Goal: Transaction & Acquisition: Purchase product/service

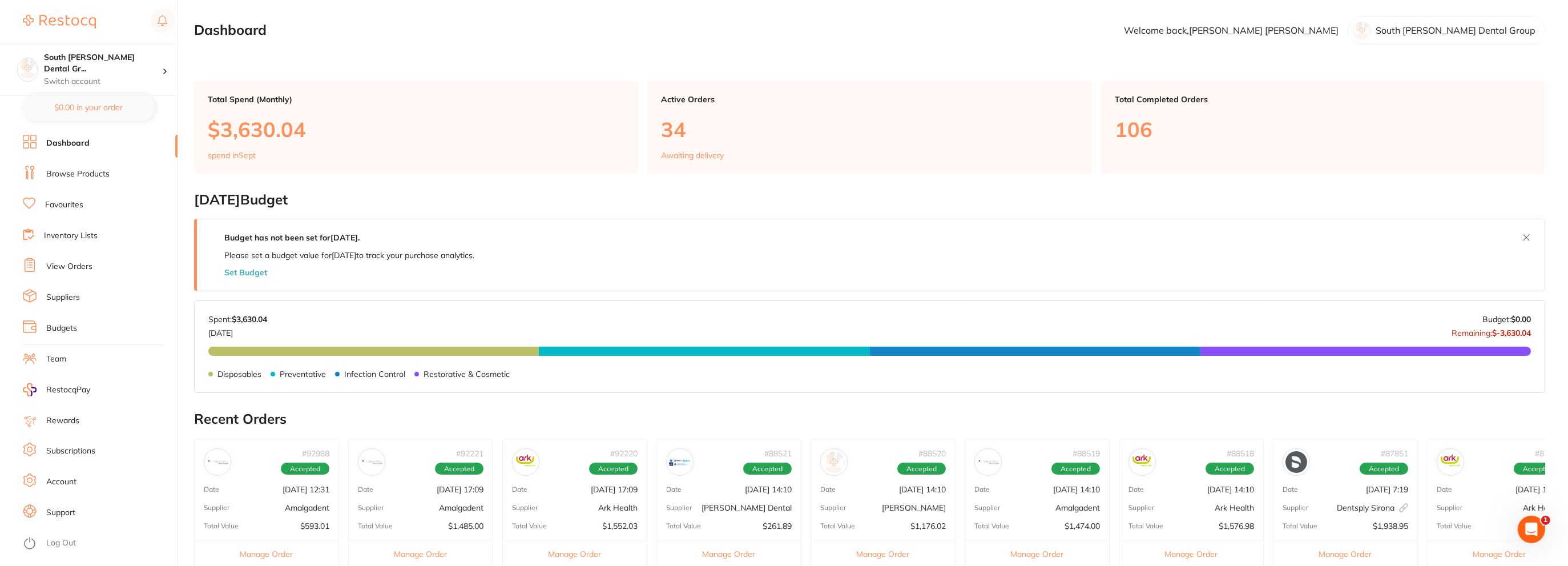
click at [82, 175] on link "Browse Products" at bounding box center [78, 174] width 64 height 12
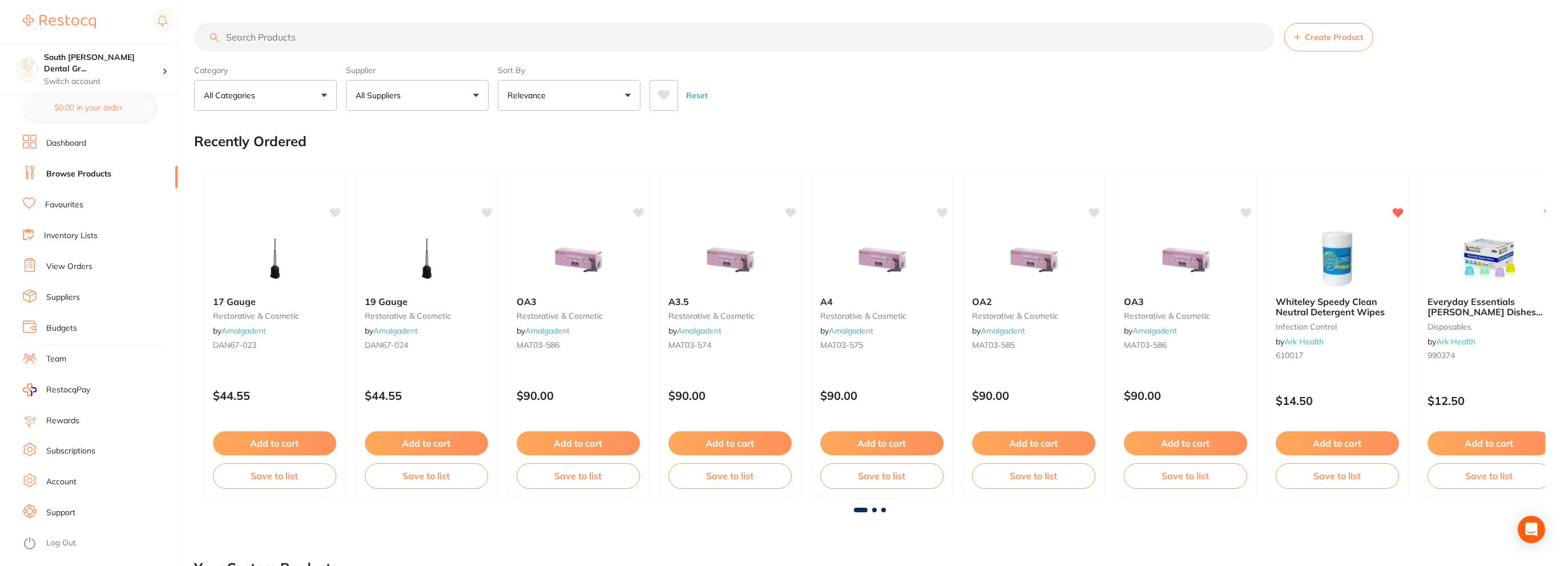
click at [306, 35] on input "search" at bounding box center [734, 36] width 1081 height 28
type input "ceramic etch"
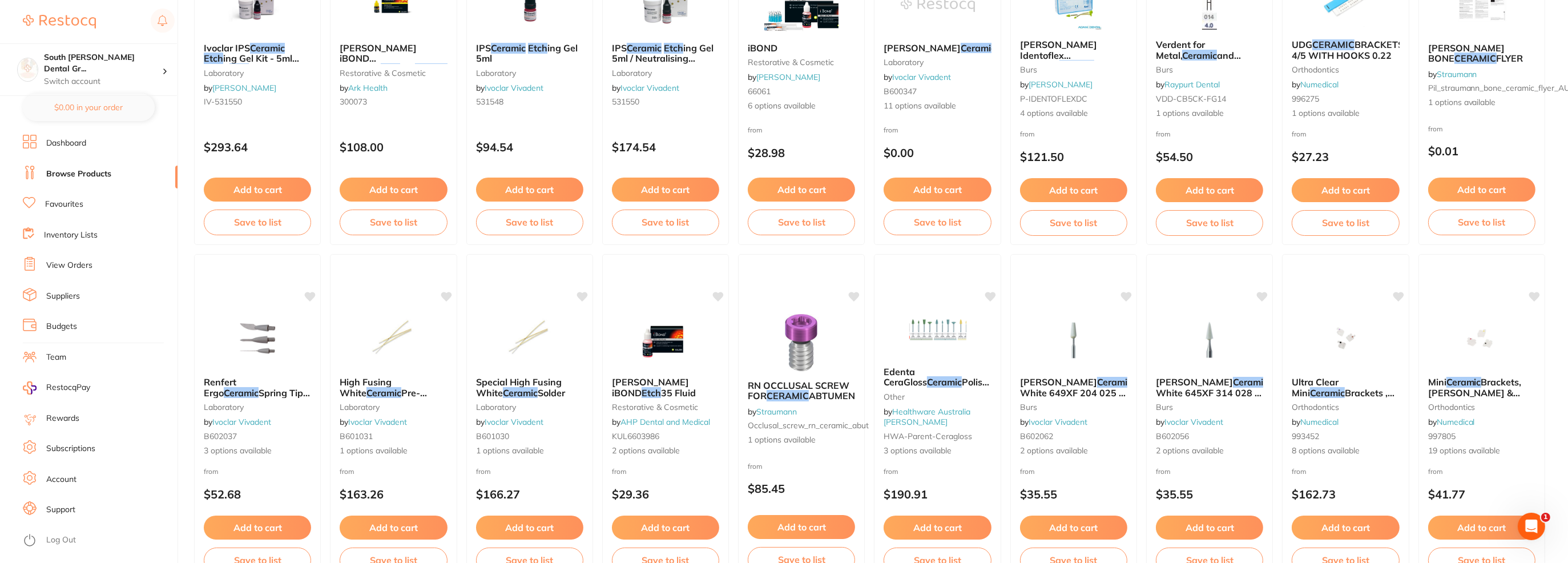
scroll to position [57, 0]
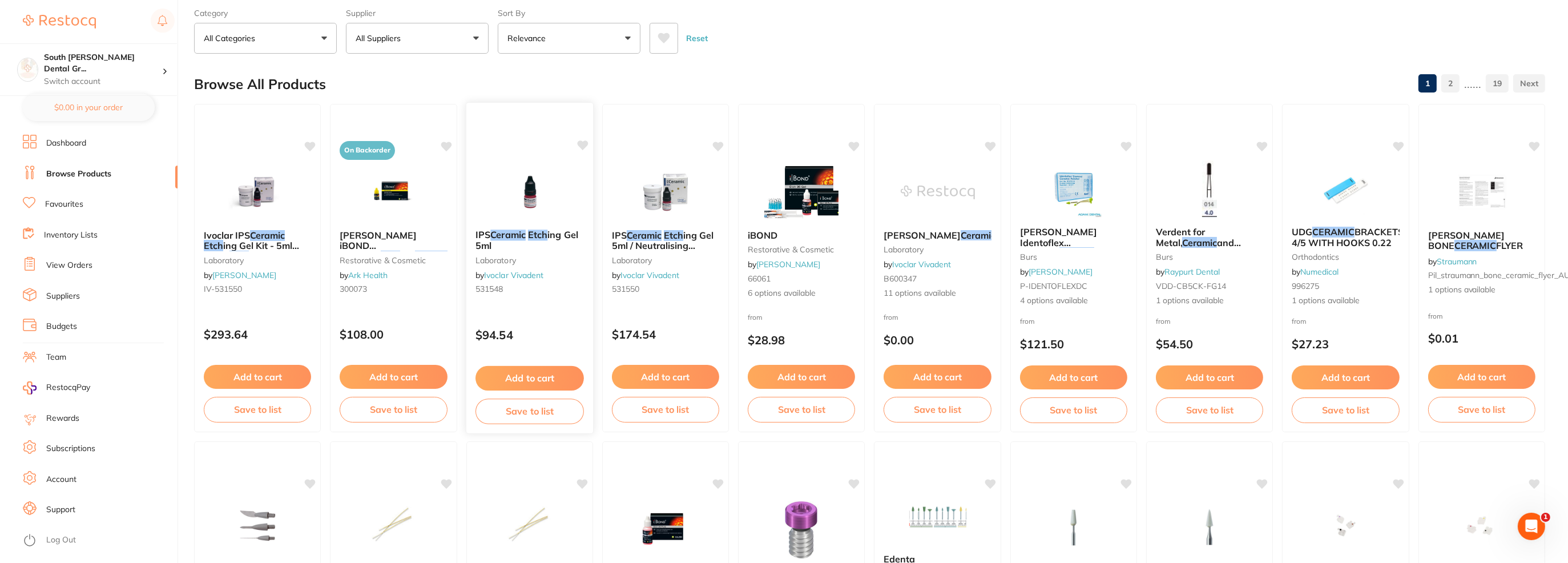
click at [522, 208] on img at bounding box center [529, 191] width 75 height 57
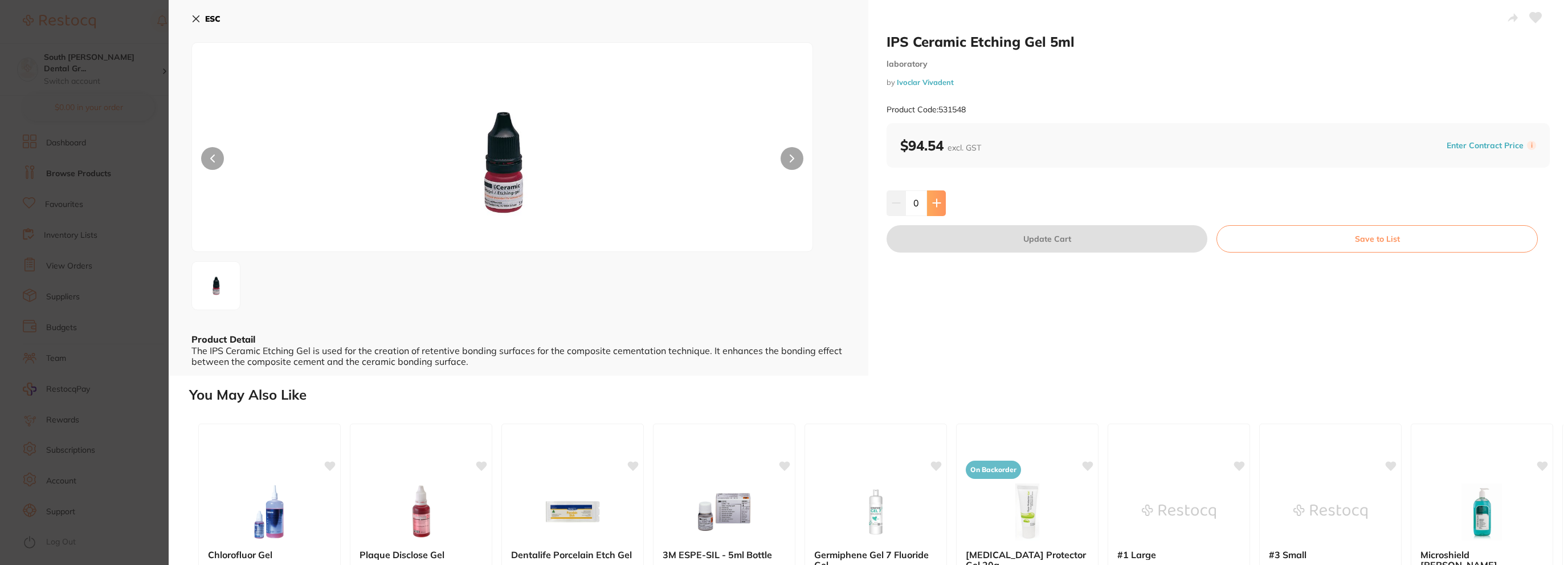
click at [936, 199] on icon at bounding box center [937, 203] width 9 height 9
type input "2"
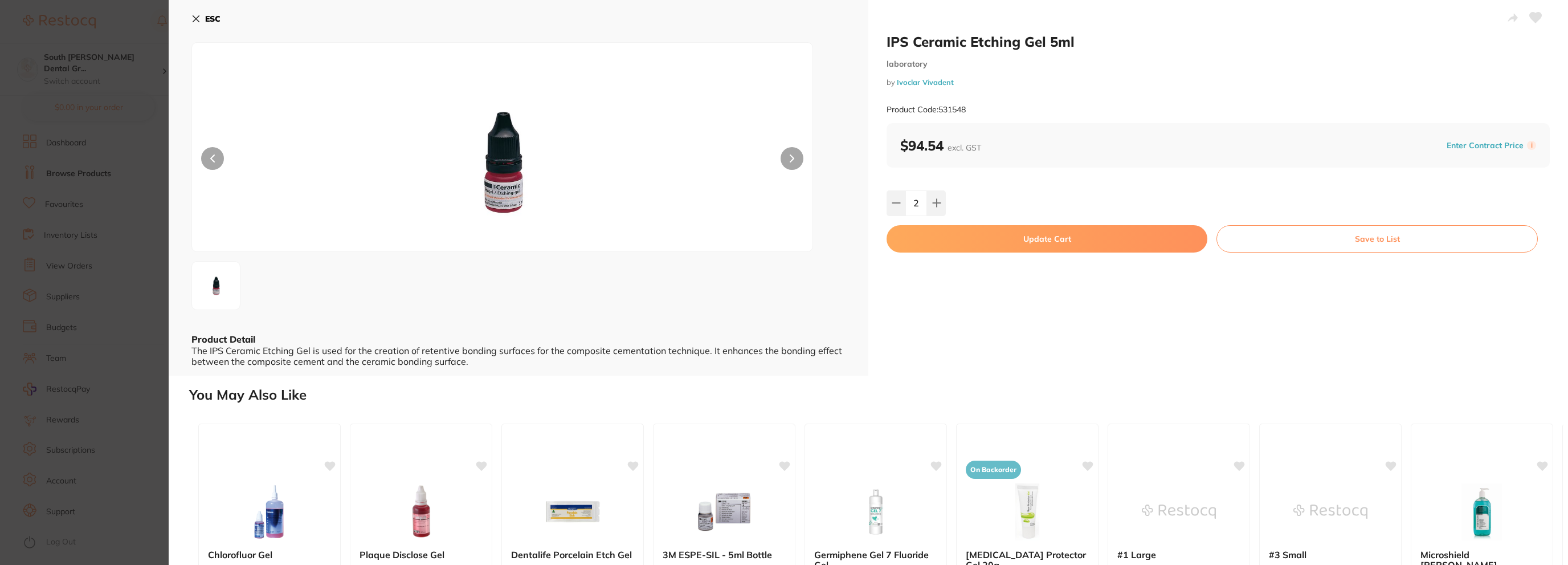
click at [1103, 242] on button "Update Cart" at bounding box center [1047, 238] width 321 height 27
checkbox input "false"
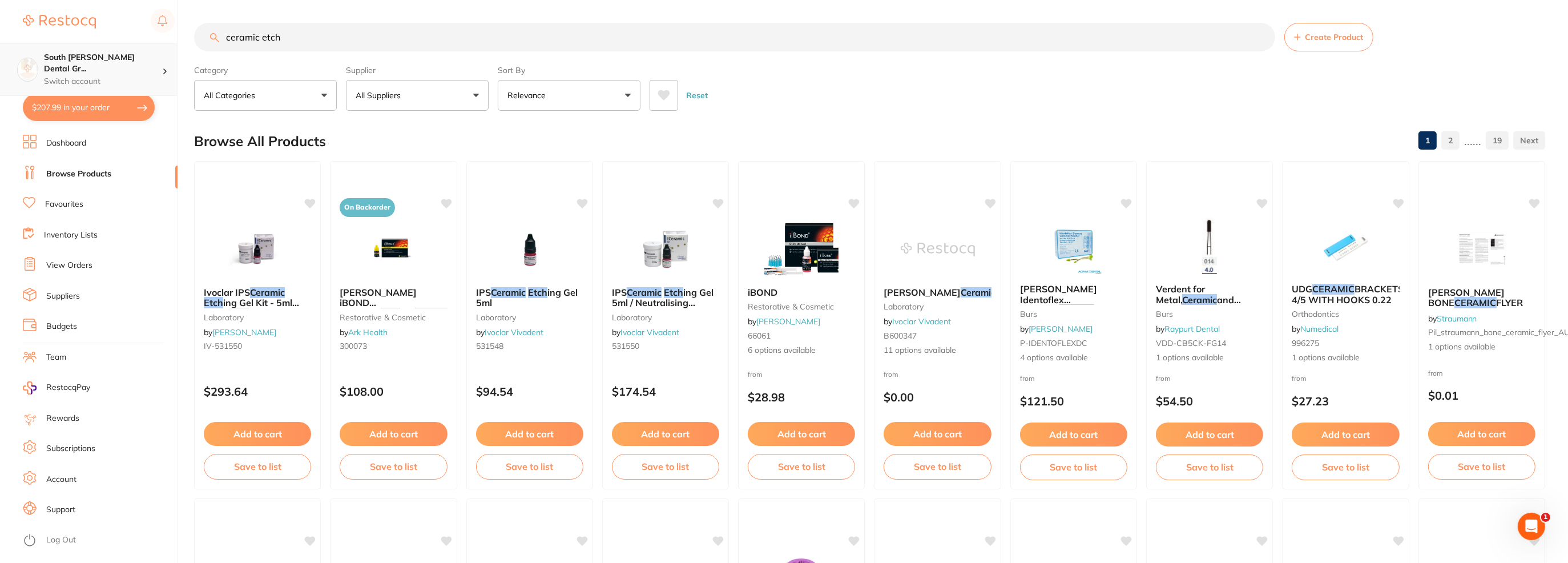
drag, startPoint x: 400, startPoint y: 42, endPoint x: 12, endPoint y: 47, distance: 388.0
click at [12, 47] on div "$207.99 South [PERSON_NAME] Dental Gr... Switch account South [PERSON_NAME] Den…" at bounding box center [784, 282] width 1568 height 563
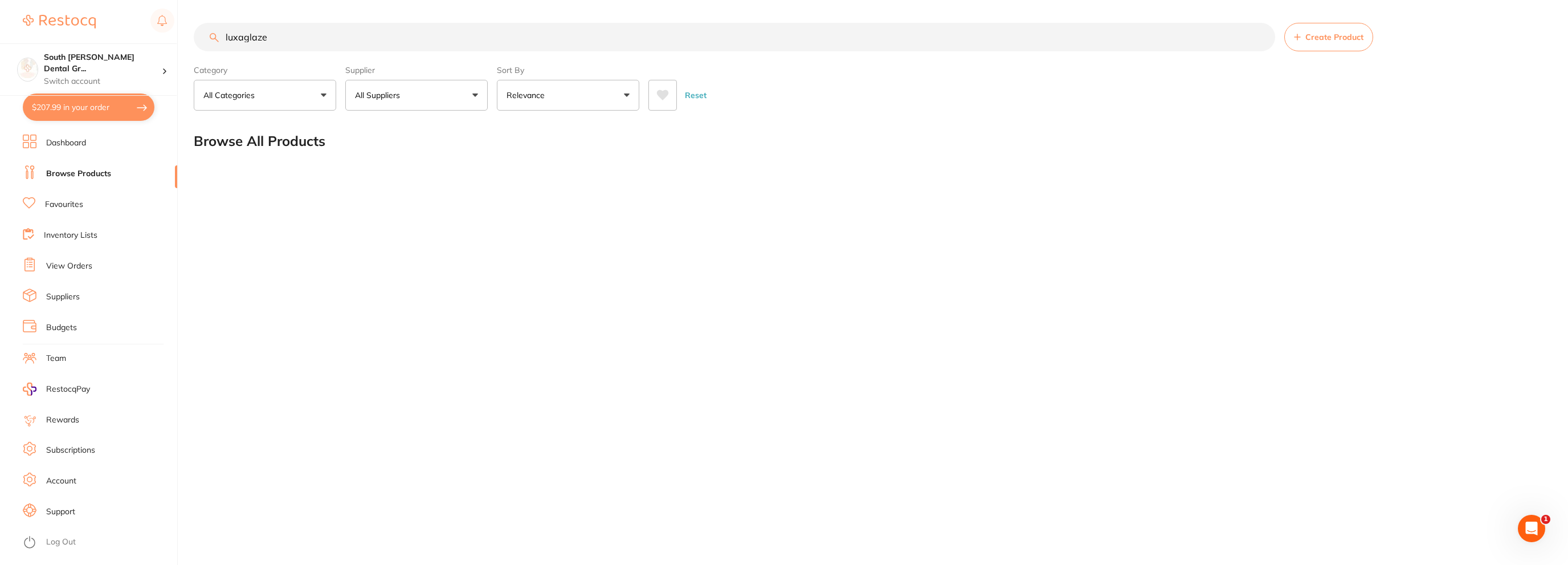
click at [287, 45] on input "luxaglaze" at bounding box center [734, 36] width 1081 height 28
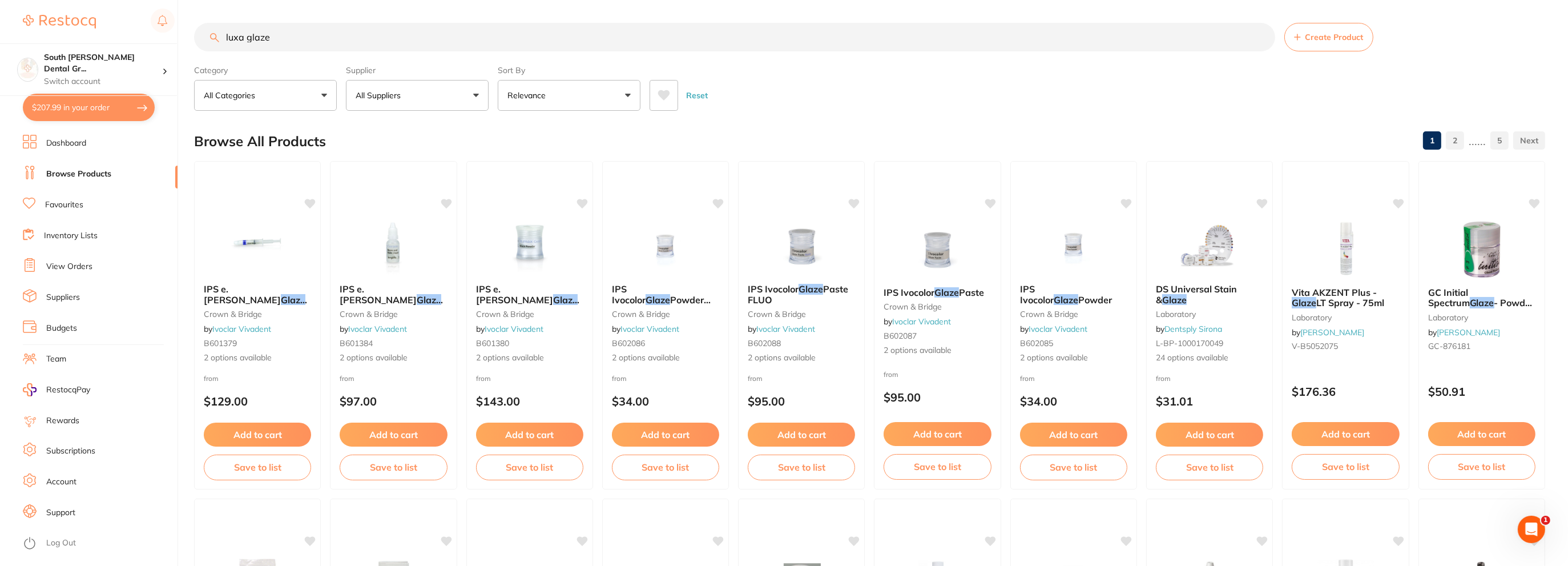
click at [244, 37] on input "luxa glaze" at bounding box center [734, 36] width 1081 height 28
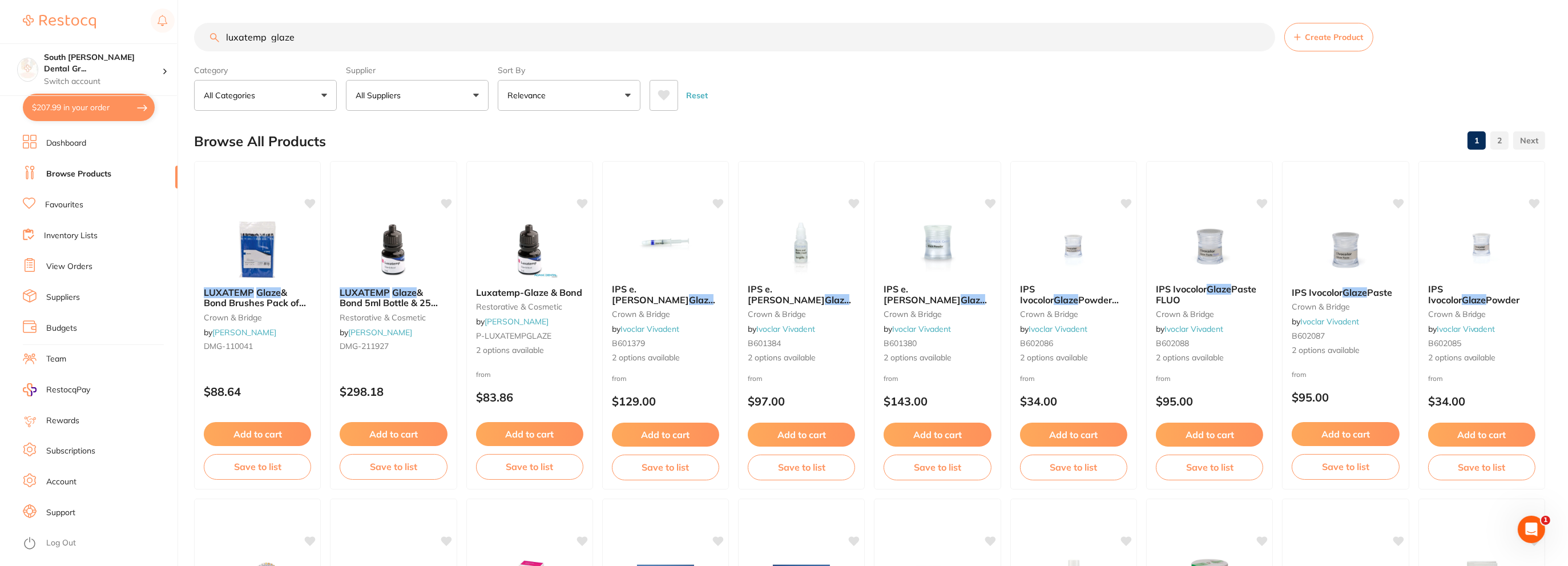
click at [362, 50] on input "luxatemp glaze" at bounding box center [734, 36] width 1081 height 28
type input "luxatemp glaze"
click at [414, 293] on em "Glaze" at bounding box center [404, 292] width 25 height 12
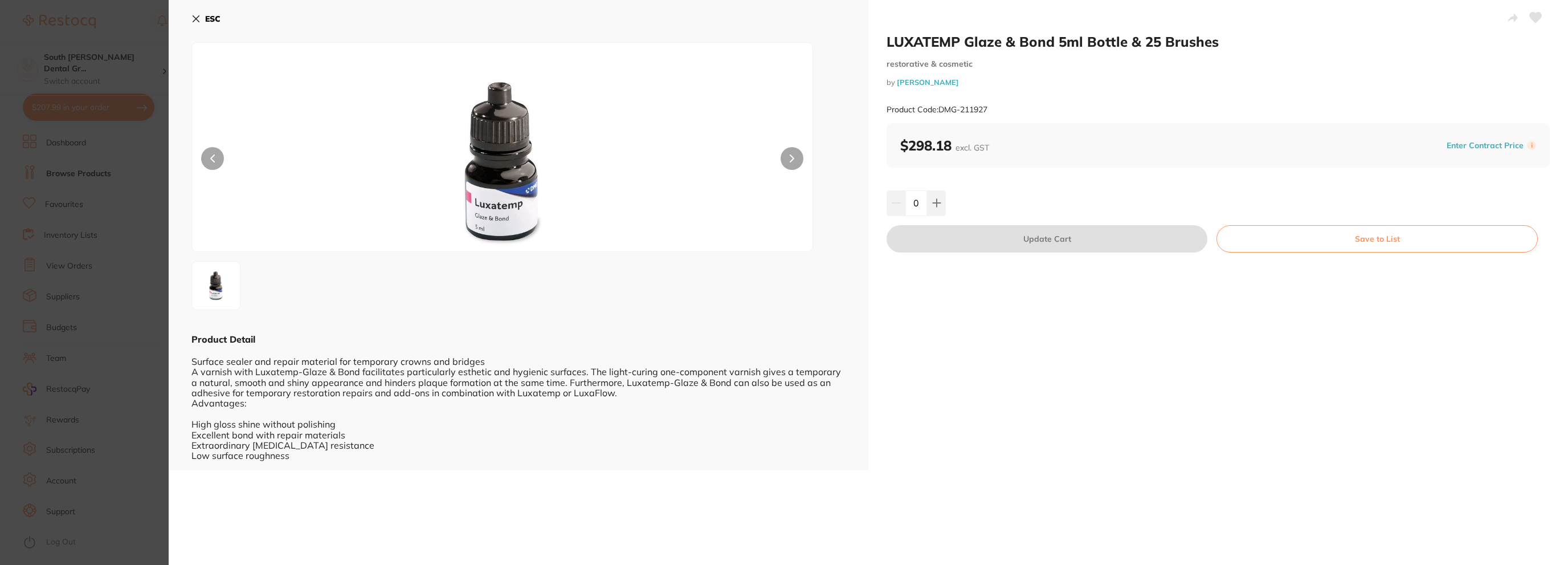
click at [785, 161] on button at bounding box center [791, 158] width 23 height 23
click at [221, 150] on div at bounding box center [501, 146] width 621 height 210
click at [192, 13] on button "ESC" at bounding box center [206, 18] width 29 height 19
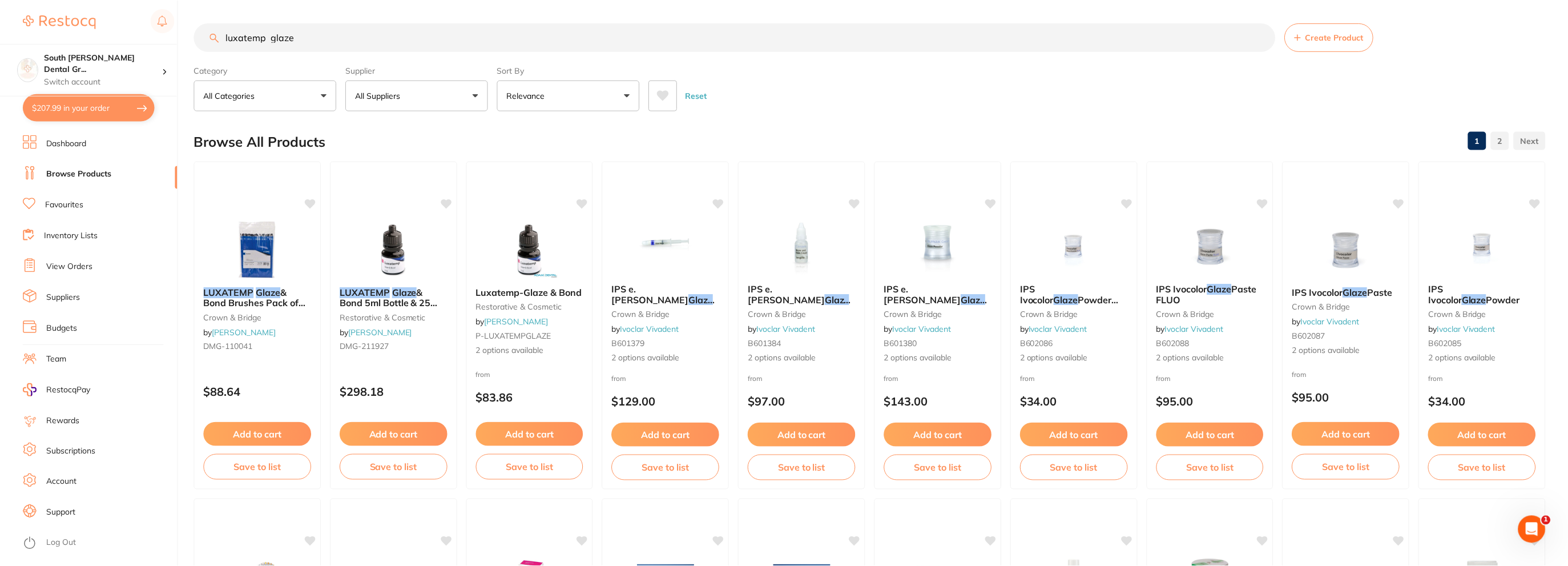
scroll to position [5, 0]
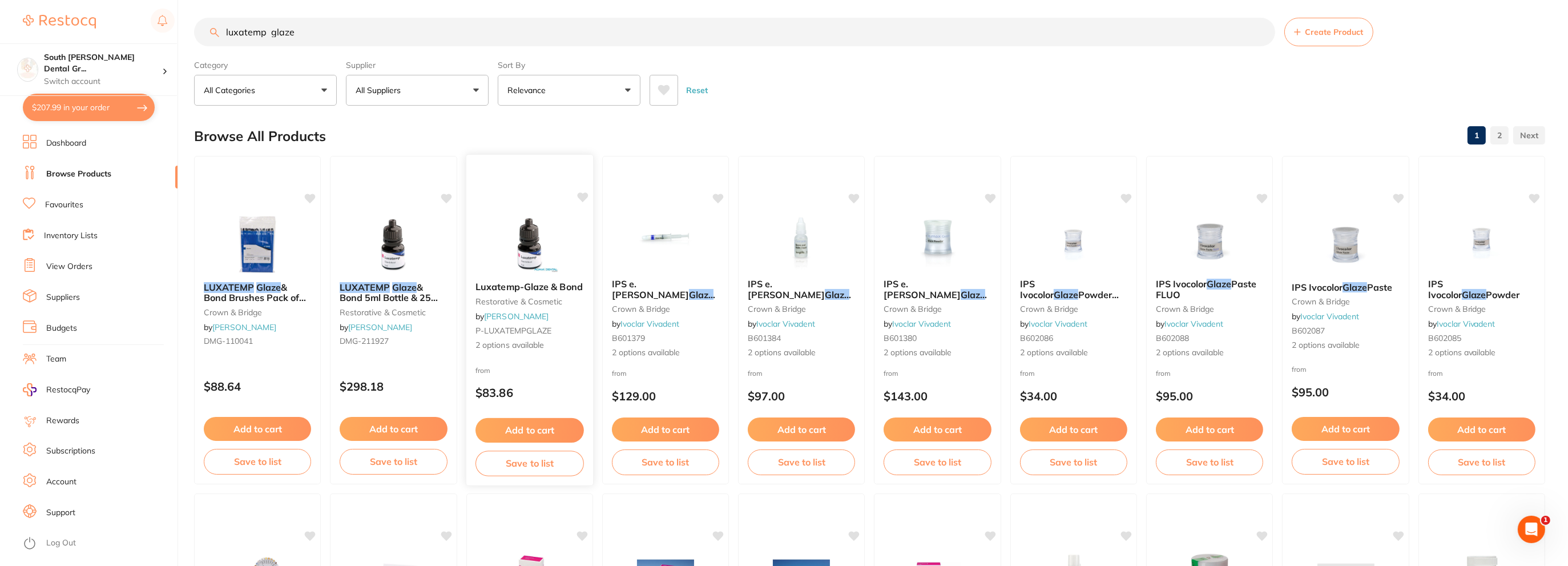
click at [550, 282] on span "Luxatemp-Glaze & Bond" at bounding box center [529, 286] width 108 height 12
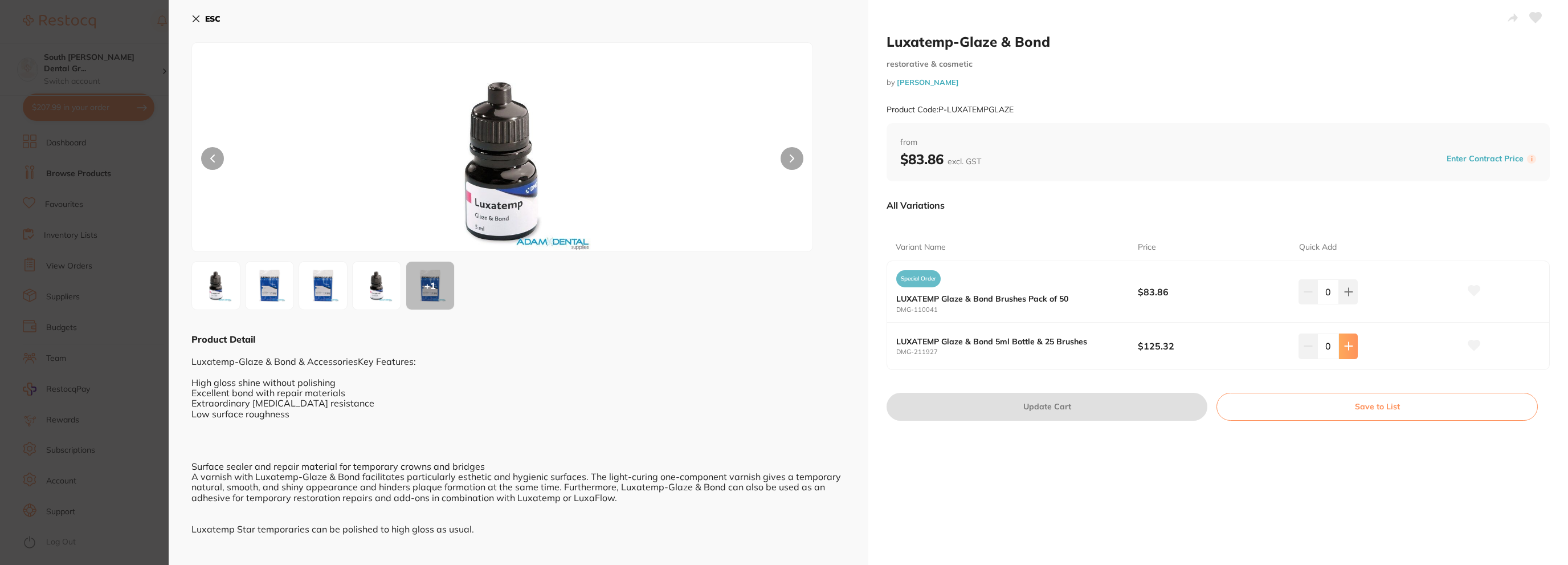
click at [1344, 346] on icon at bounding box center [1348, 347] width 7 height 7
type input "1"
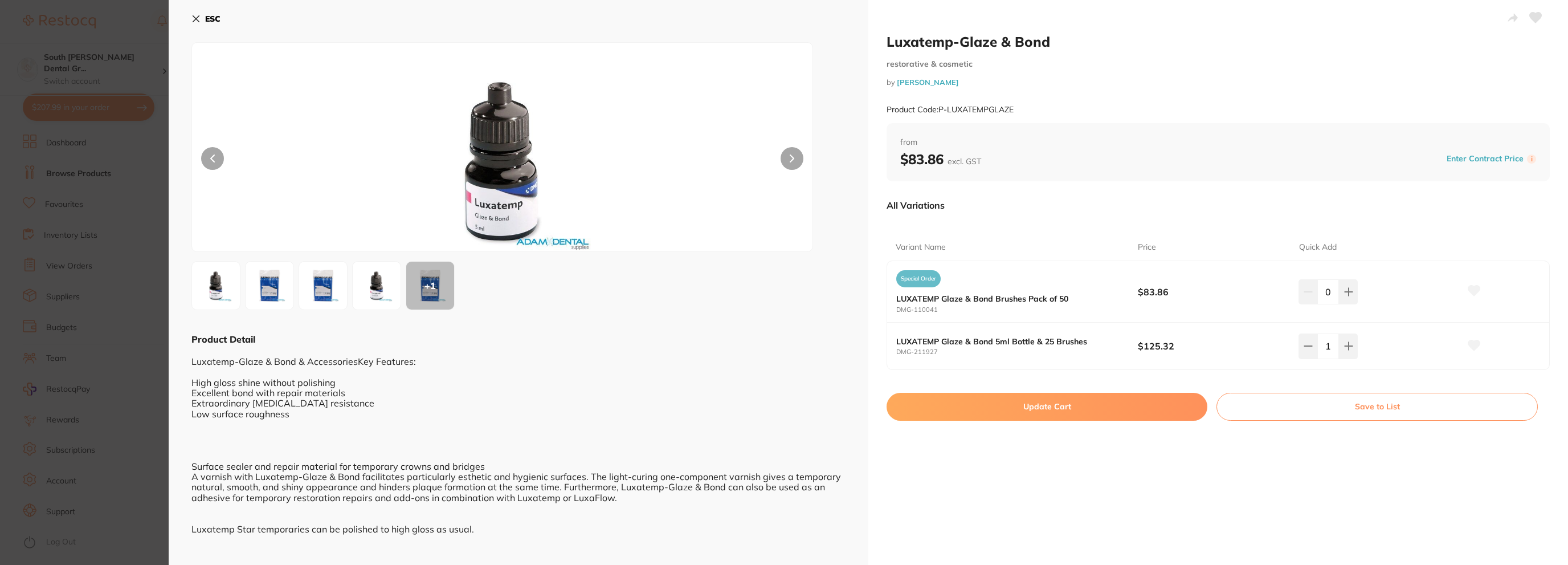
click at [1003, 407] on button "Update Cart" at bounding box center [1047, 407] width 321 height 27
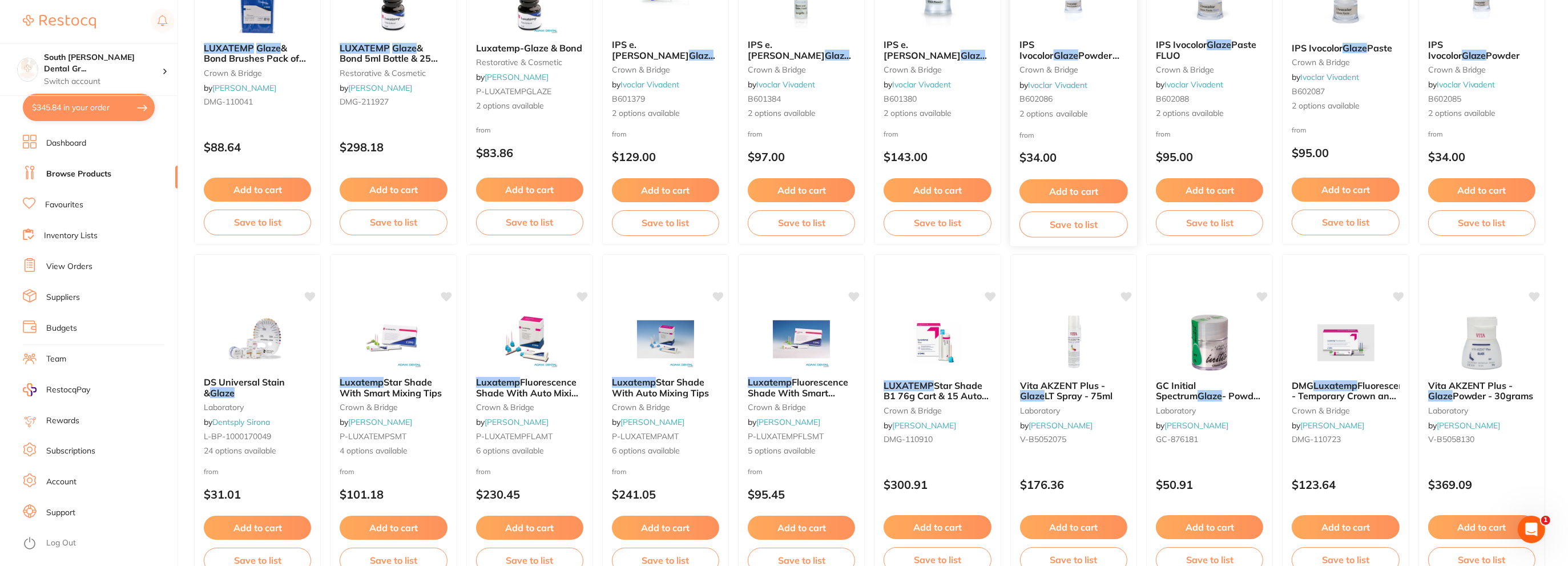
scroll to position [285, 0]
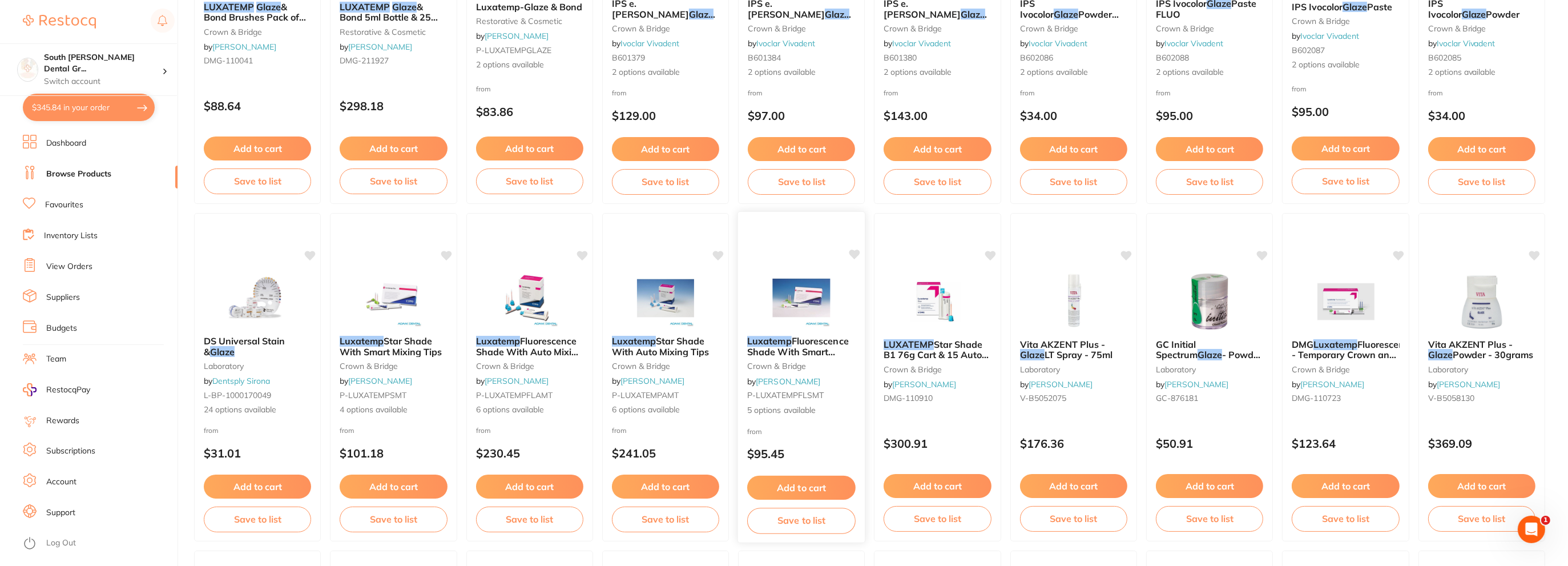
click at [825, 351] on span "Fluorescence Shade With Smart Mixing Tips" at bounding box center [798, 352] width 102 height 33
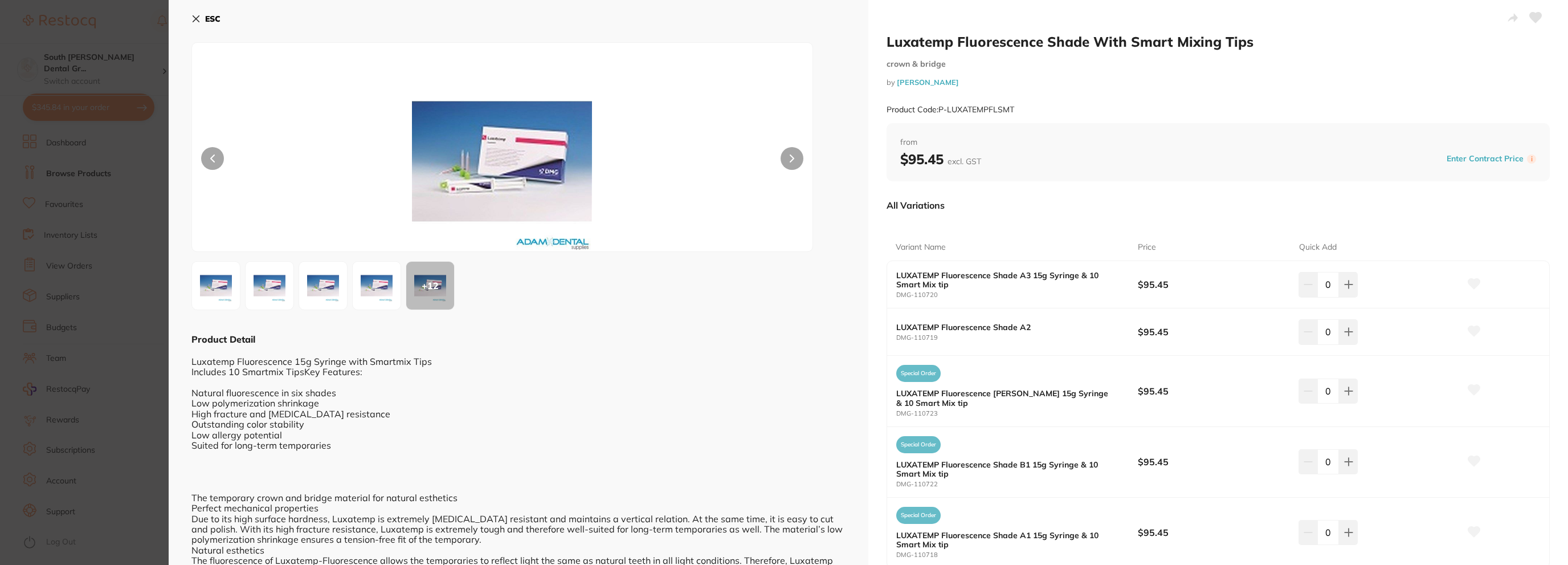
drag, startPoint x: 205, startPoint y: 11, endPoint x: 207, endPoint y: 19, distance: 8.2
click at [205, 14] on button "ESC" at bounding box center [206, 18] width 29 height 19
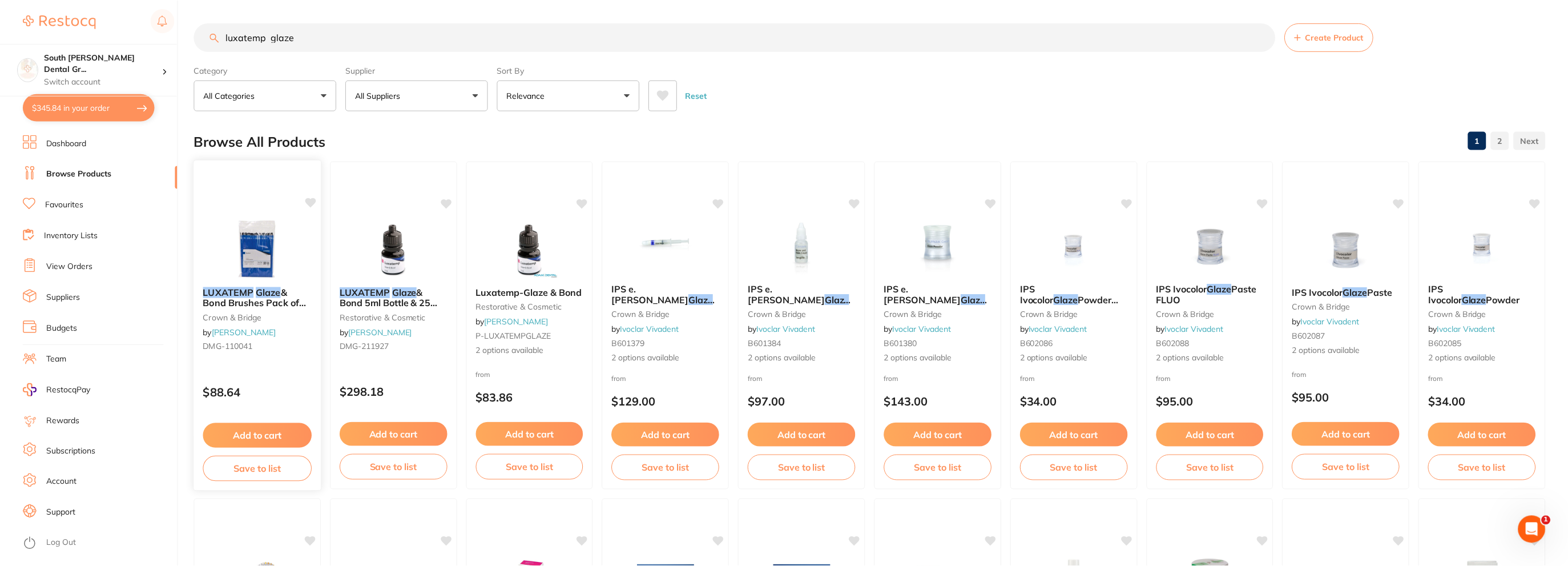
scroll to position [285, 0]
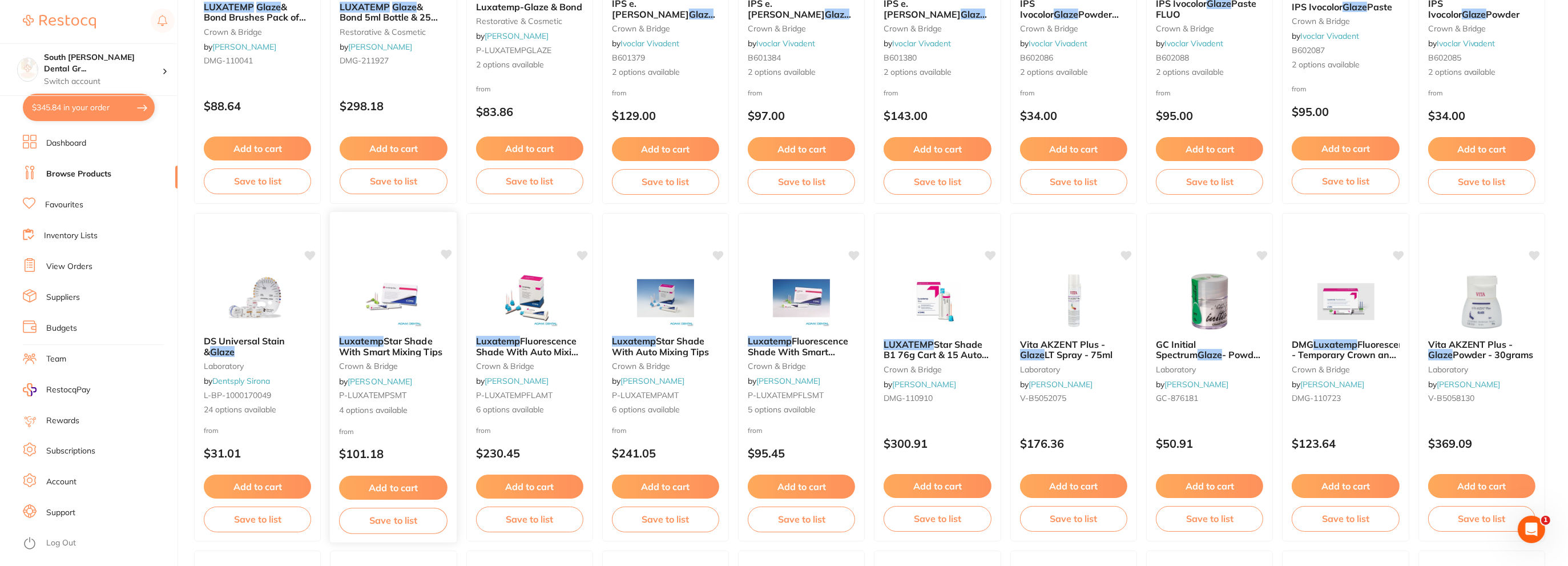
click at [381, 342] on em "Luxatemp" at bounding box center [361, 341] width 45 height 12
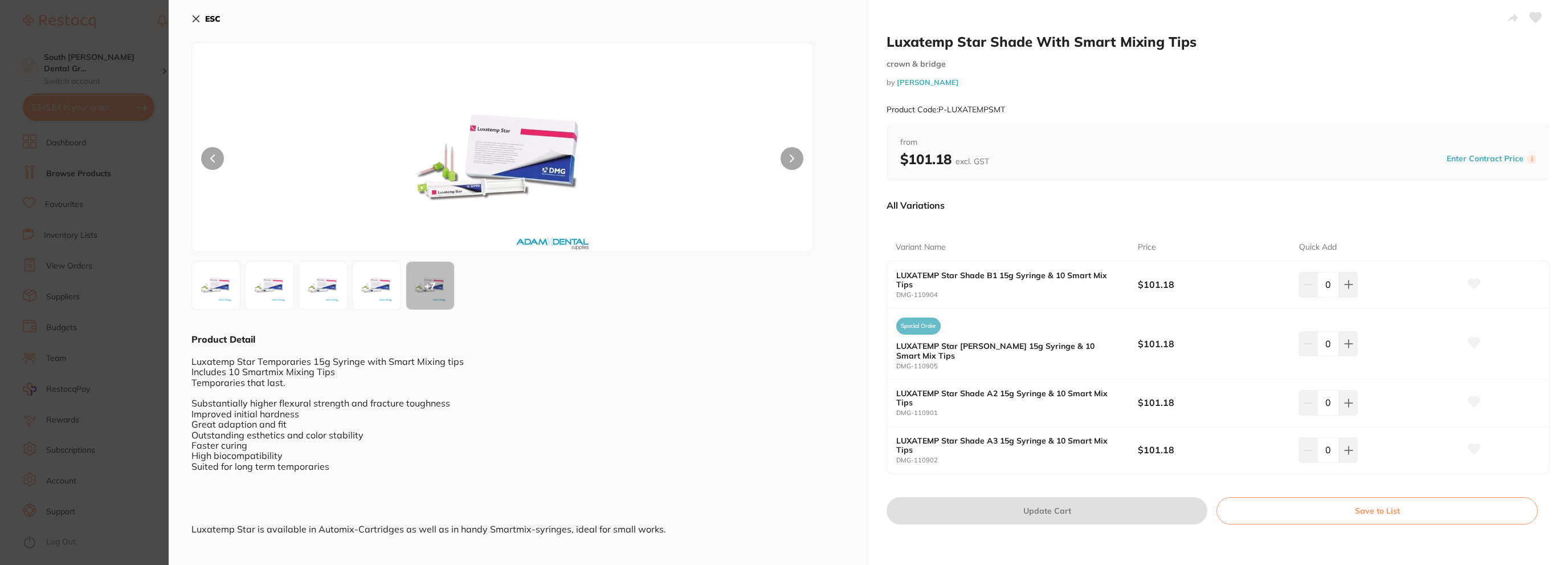
click at [195, 15] on icon at bounding box center [196, 19] width 9 height 9
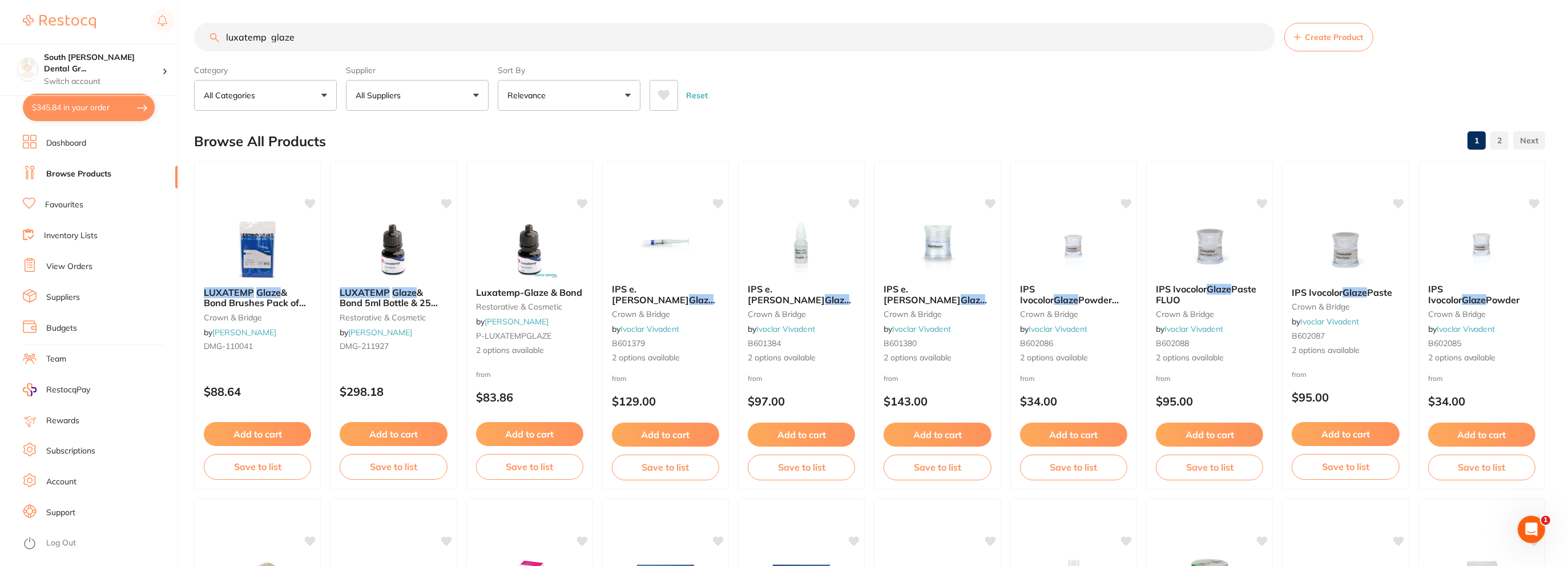
drag, startPoint x: 308, startPoint y: 37, endPoint x: 0, endPoint y: 14, distance: 308.9
click at [0, 15] on div "$345.84 South [PERSON_NAME] Dental Gr... Switch account South [PERSON_NAME] Den…" at bounding box center [784, 283] width 1568 height 566
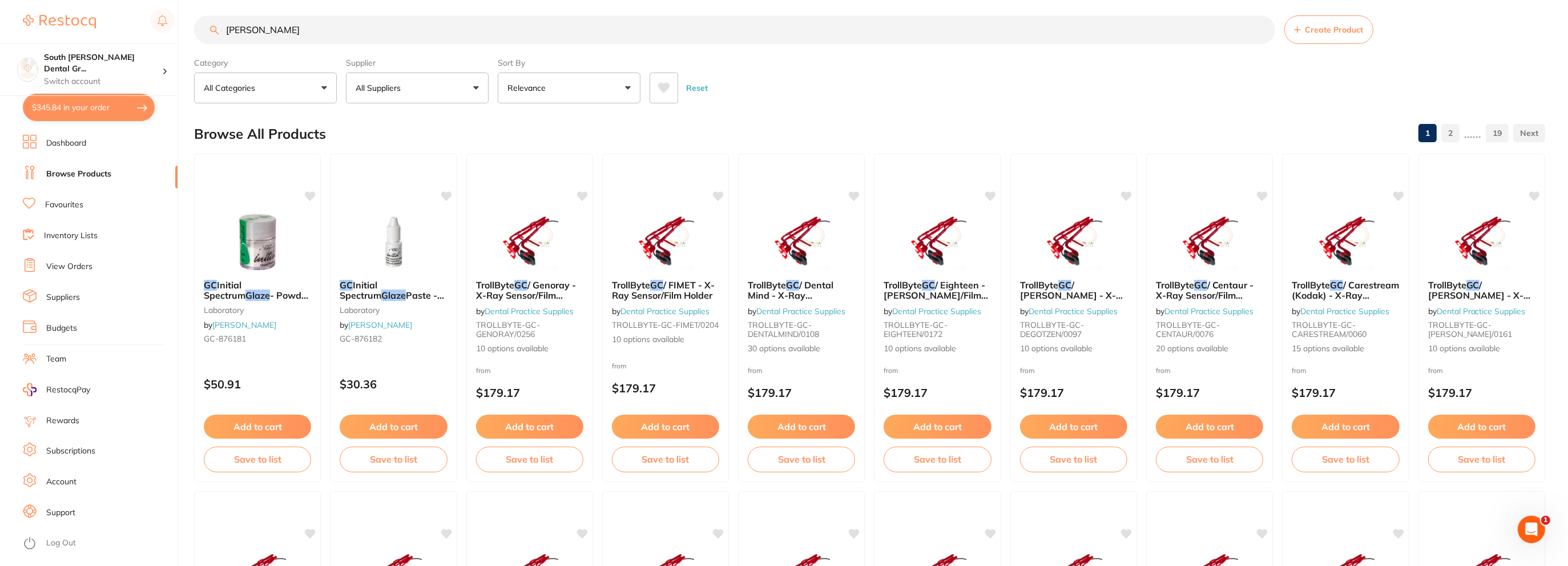
scroll to position [57, 0]
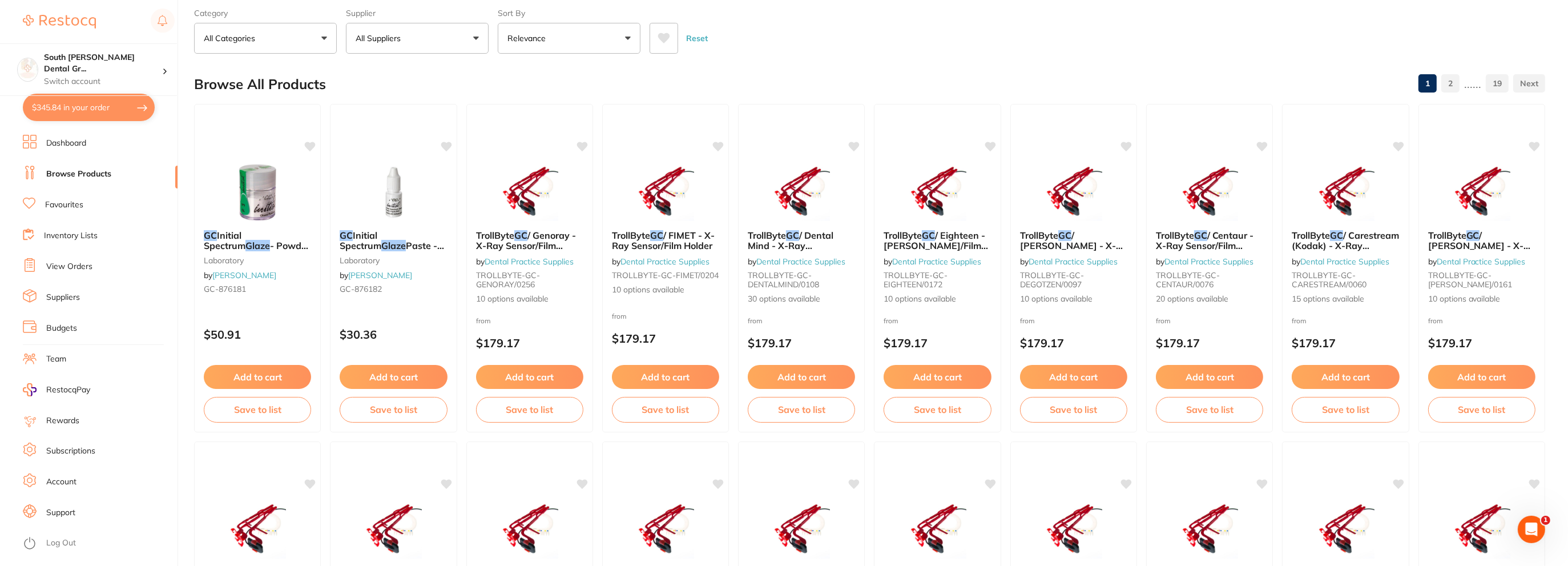
type input "[PERSON_NAME]"
click at [80, 116] on button "$345.84 in your order" at bounding box center [88, 108] width 132 height 27
checkbox input "true"
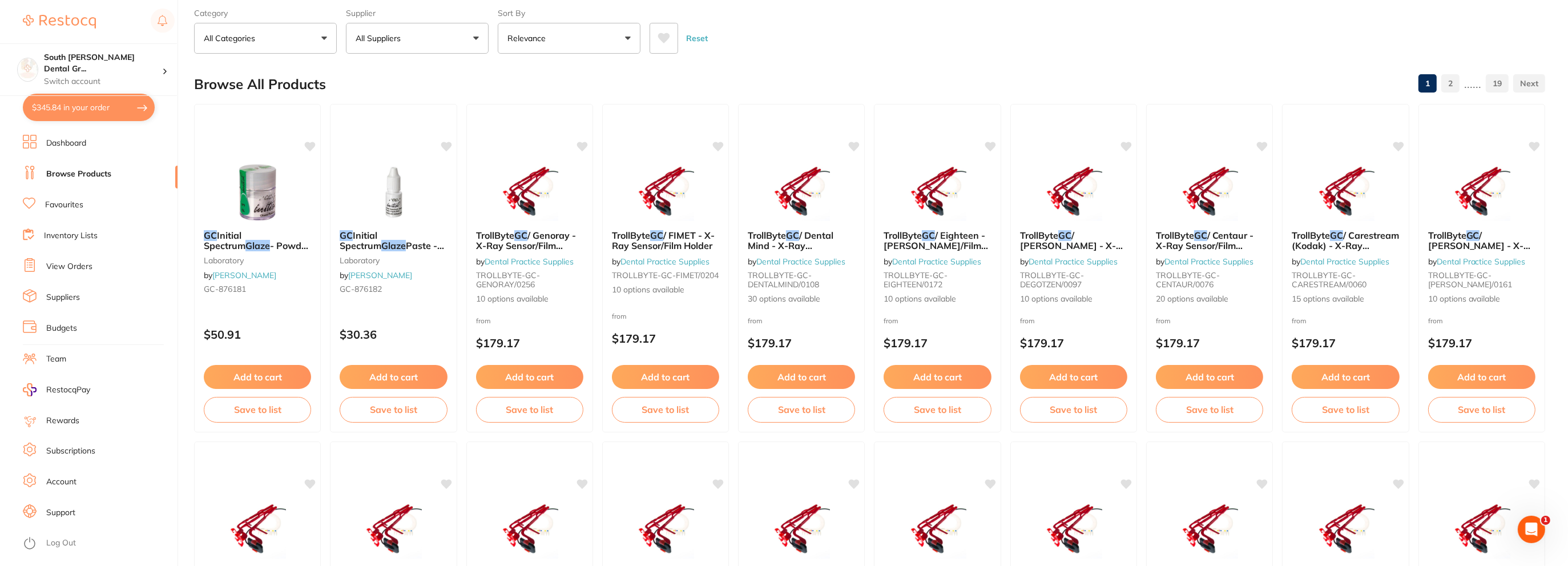
checkbox input "true"
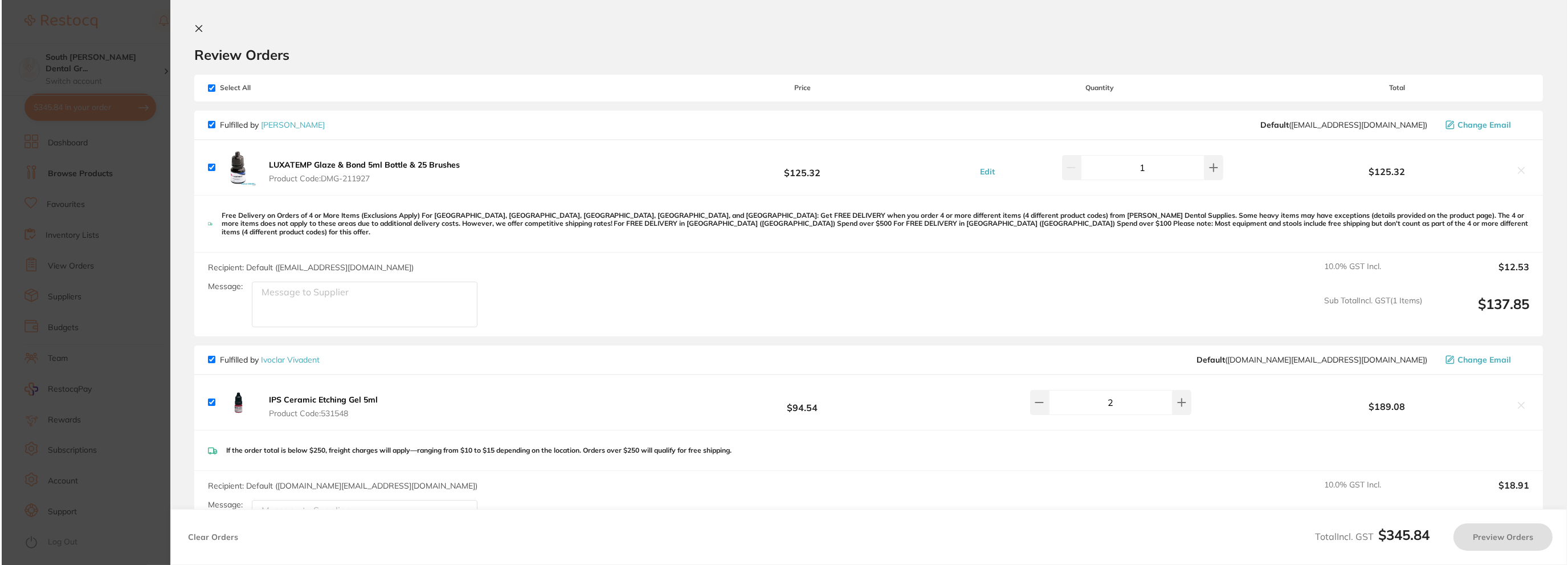
scroll to position [0, 0]
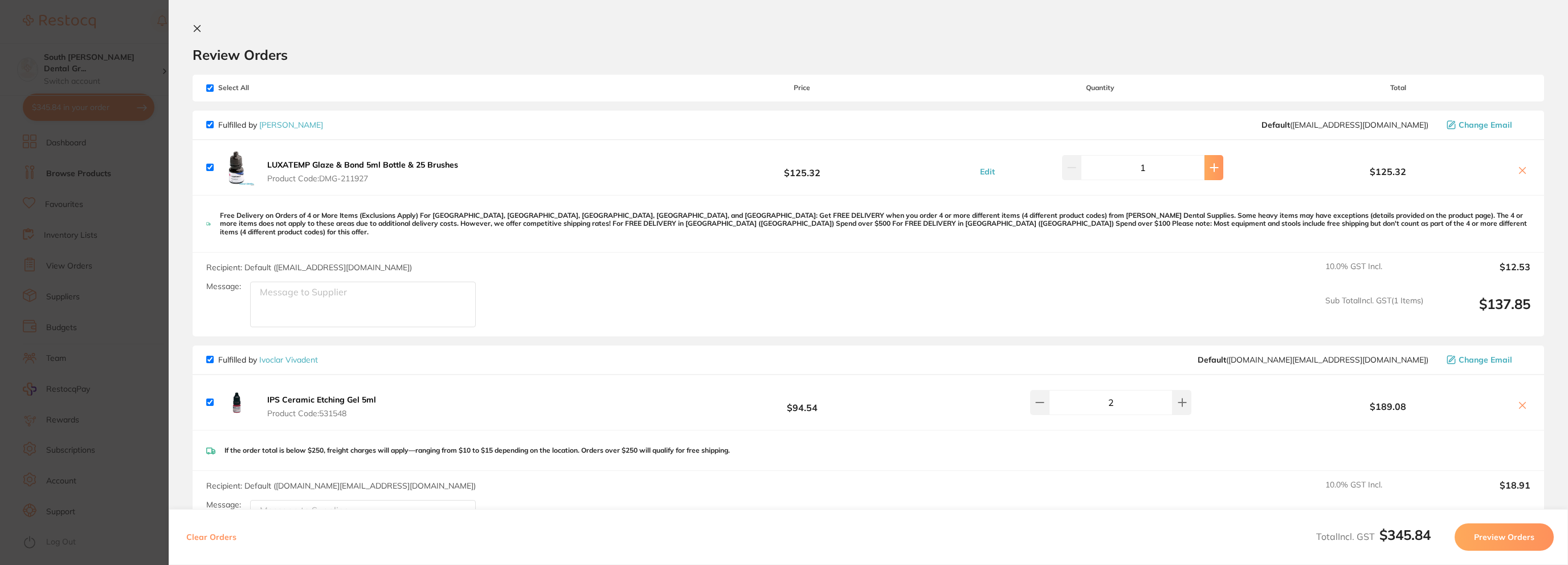
click at [1215, 175] on button at bounding box center [1213, 167] width 19 height 25
type input "2"
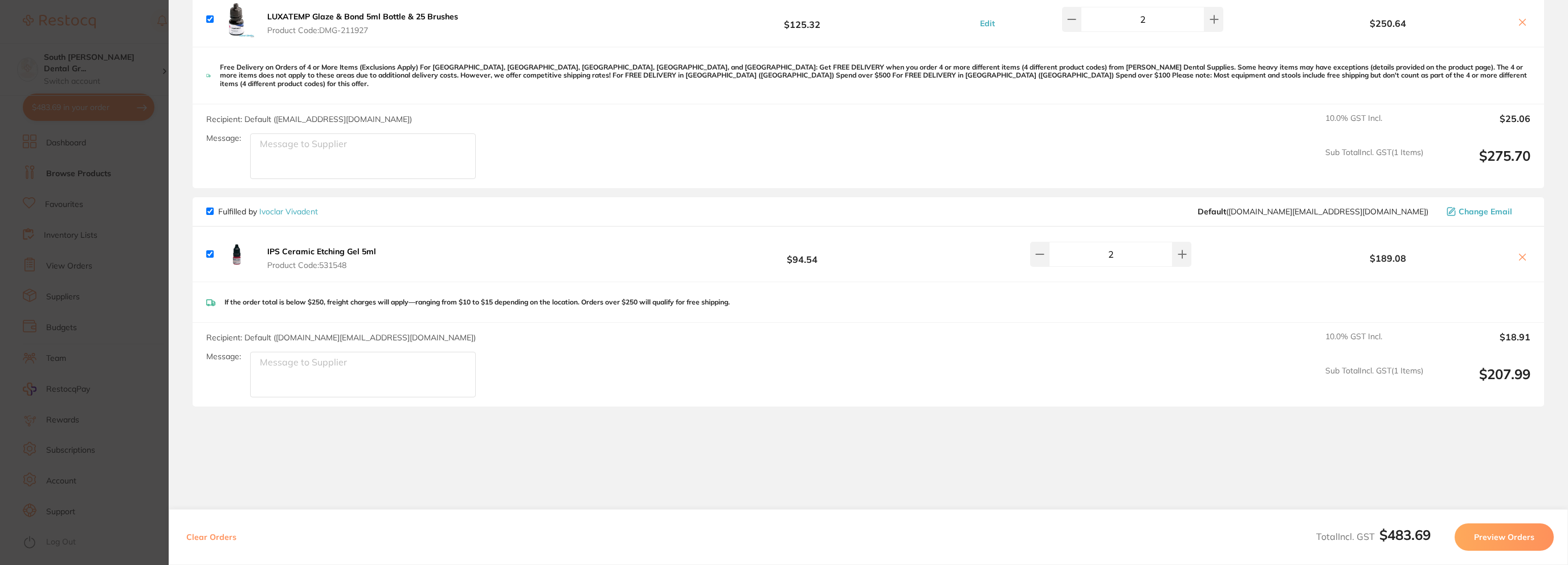
scroll to position [173, 0]
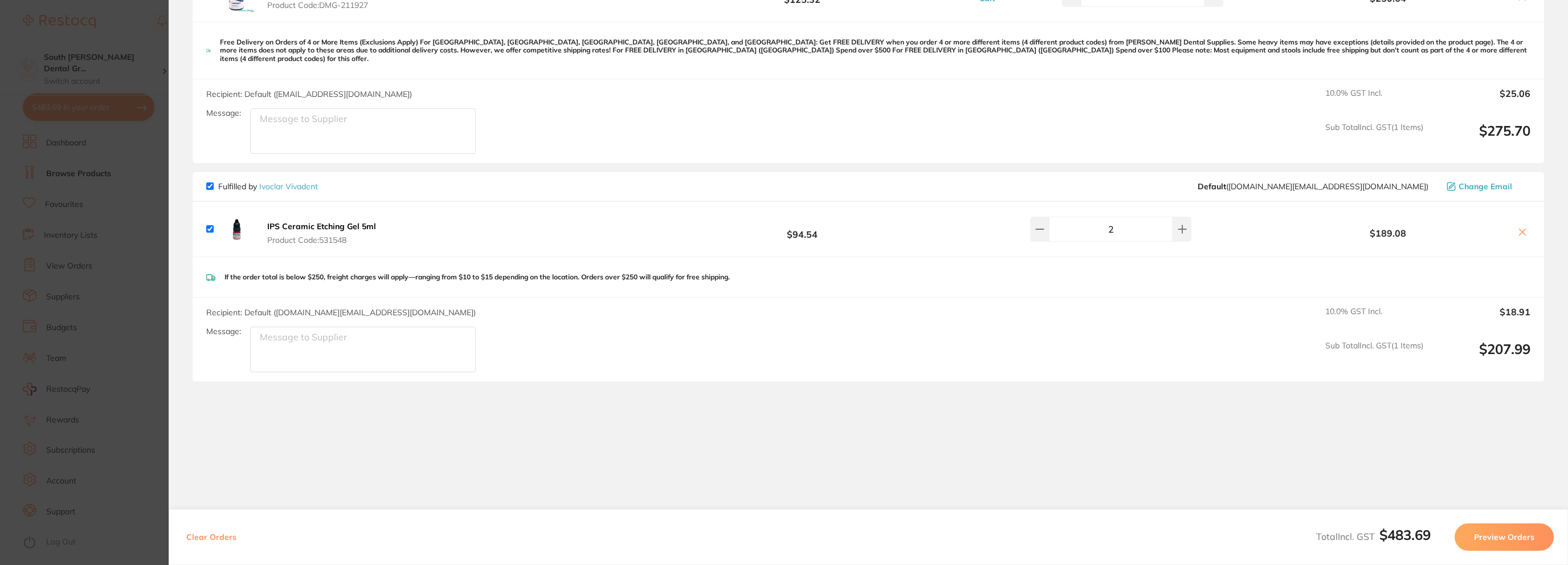
click at [1499, 538] on button "Preview Orders" at bounding box center [1503, 537] width 99 height 27
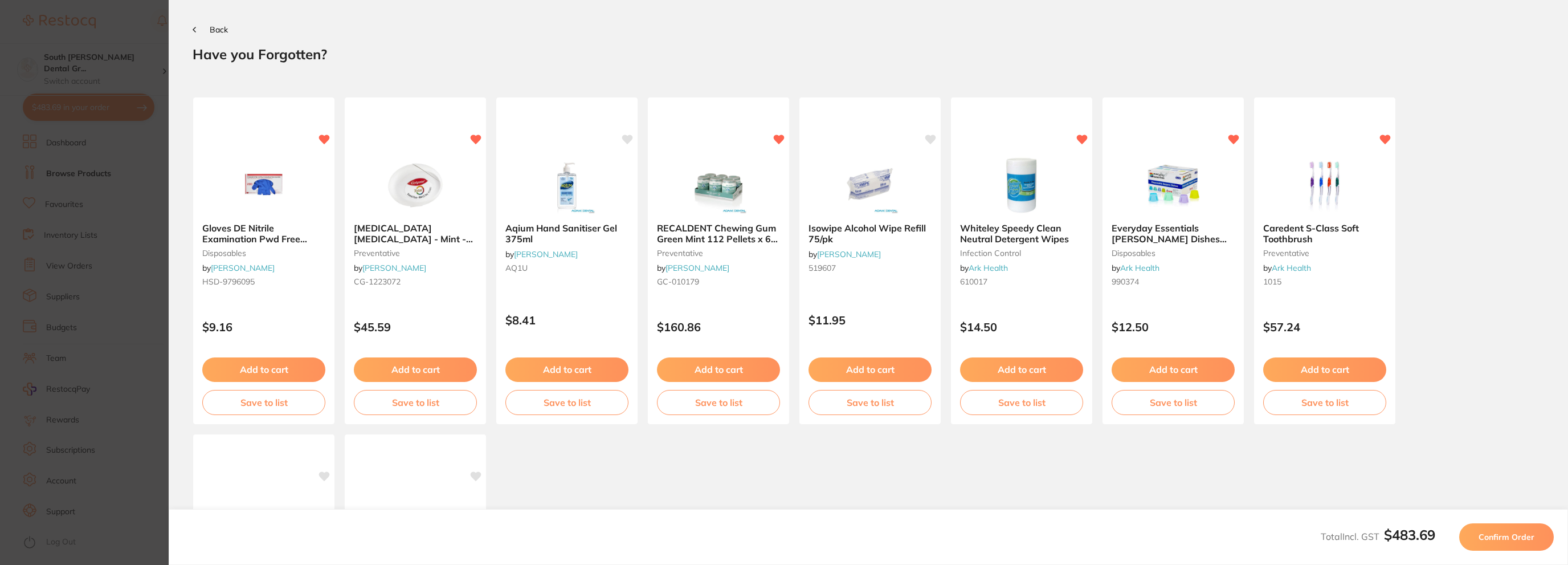
scroll to position [0, 0]
click at [1497, 531] on span "Confirm Order" at bounding box center [1506, 536] width 55 height 10
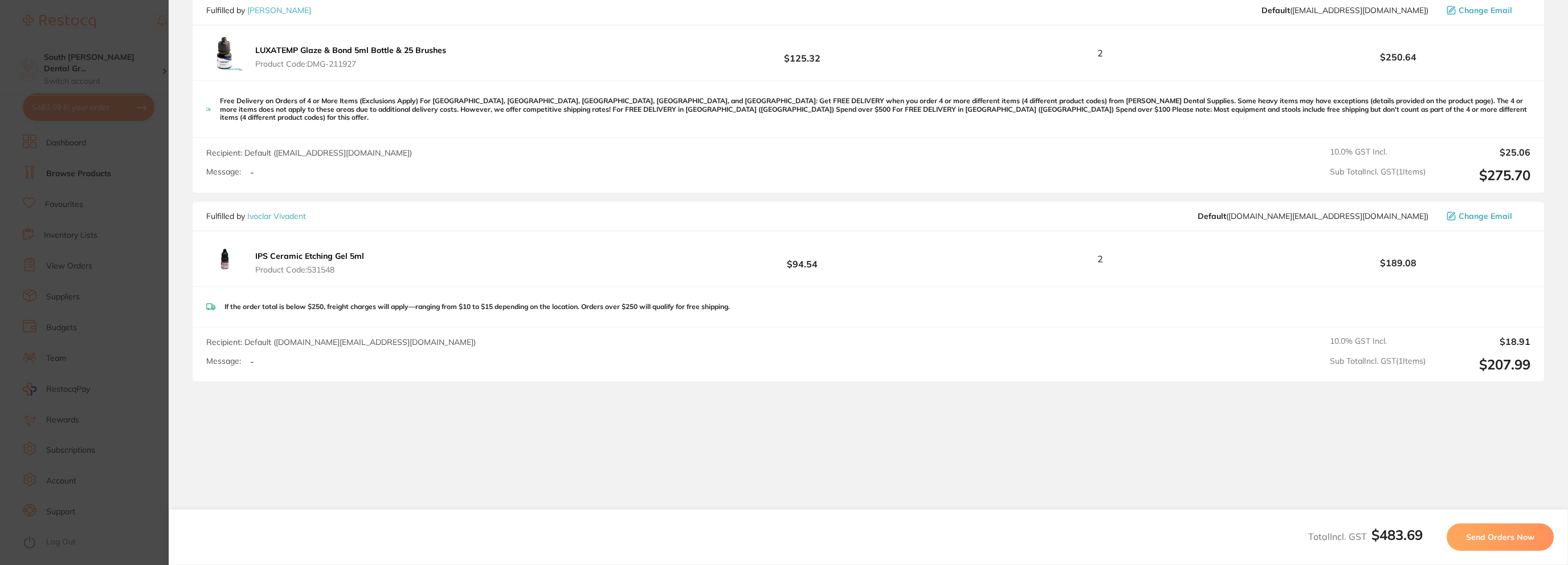
click at [1502, 535] on span "Send Orders Now" at bounding box center [1500, 536] width 68 height 10
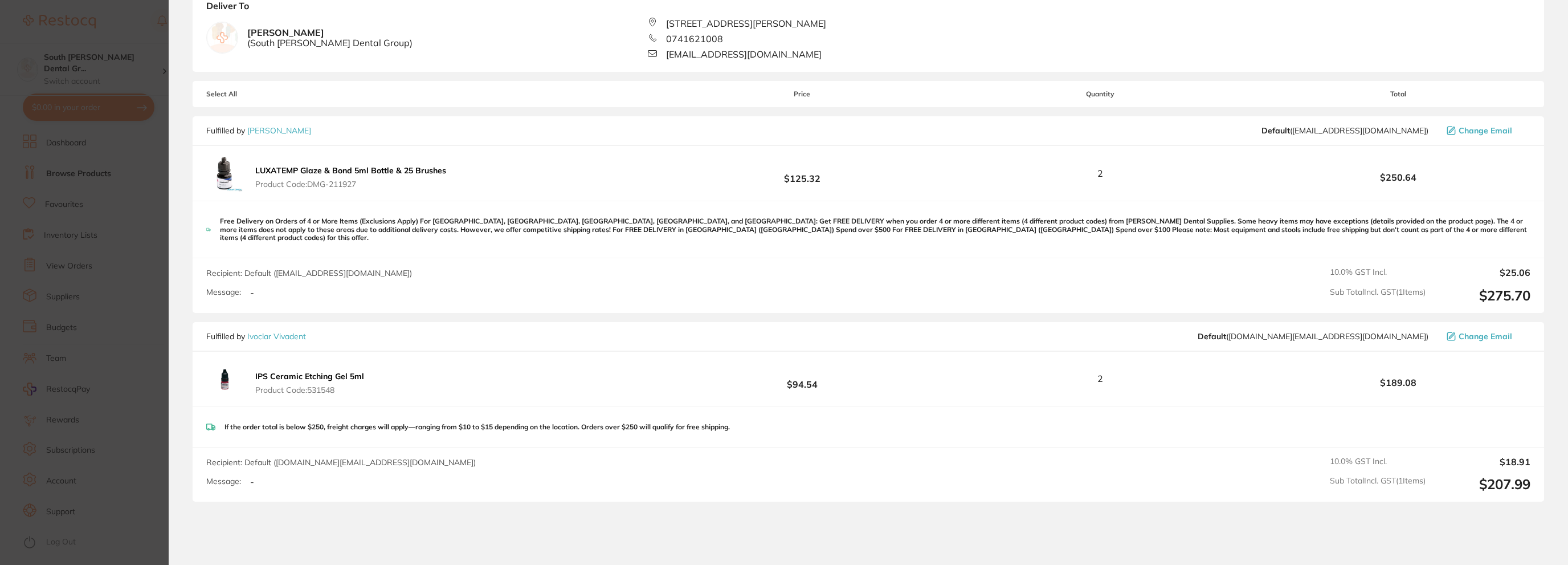
scroll to position [456, 0]
